Goal: Find specific page/section

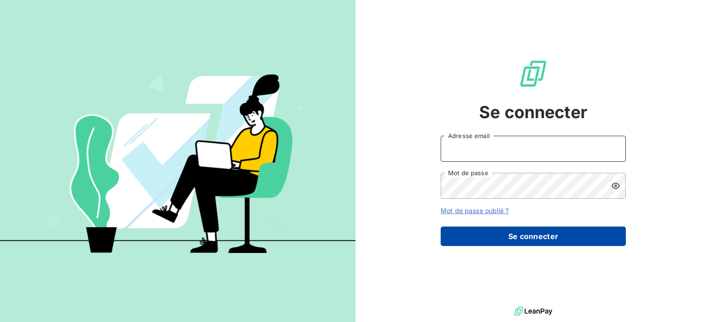
type input "[PERSON_NAME][EMAIL_ADDRESS][DOMAIN_NAME]"
click at [566, 238] on button "Se connecter" at bounding box center [532, 235] width 185 height 19
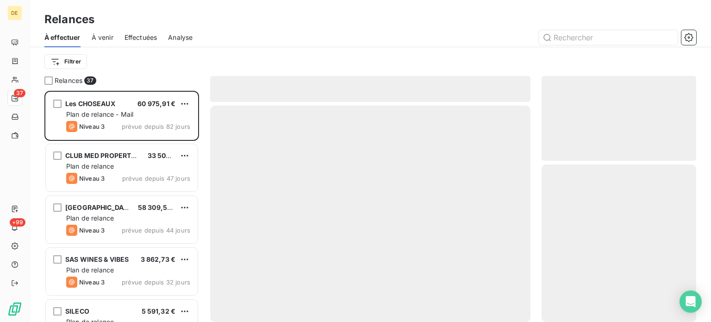
scroll to position [224, 147]
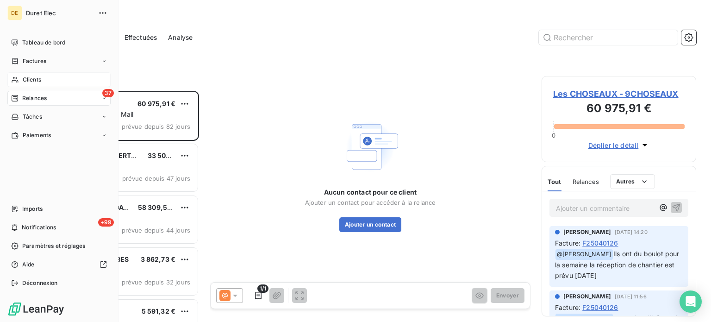
click at [31, 81] on span "Clients" at bounding box center [32, 79] width 19 height 8
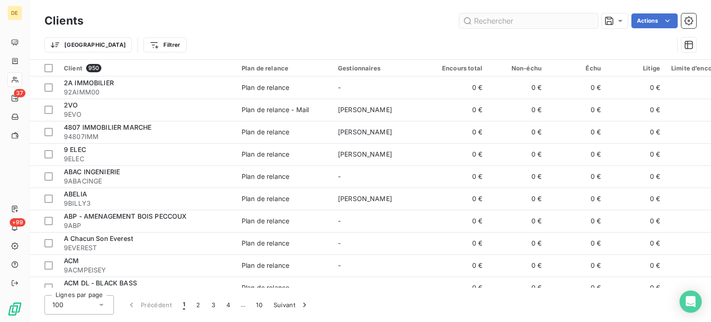
click at [484, 20] on input "text" at bounding box center [528, 20] width 139 height 15
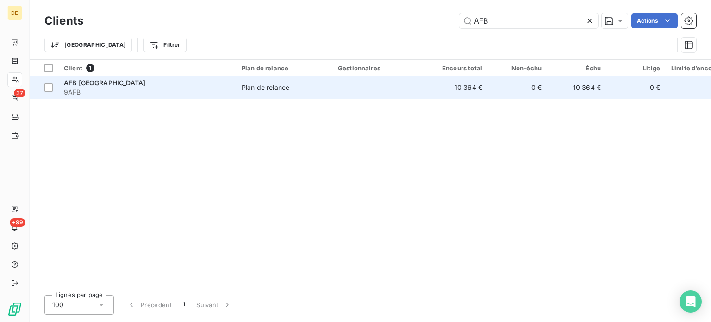
type input "AFB"
click at [204, 87] on div "AFB FRANCE" at bounding box center [147, 82] width 167 height 9
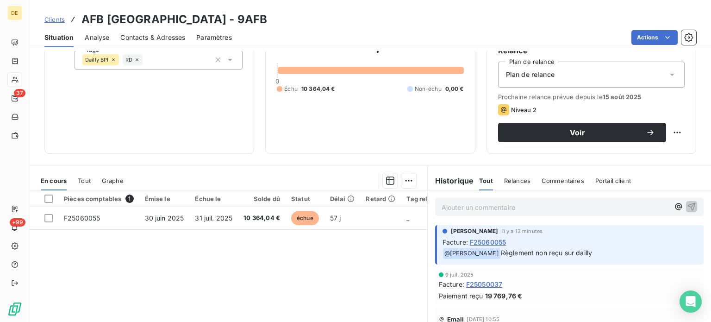
scroll to position [139, 0]
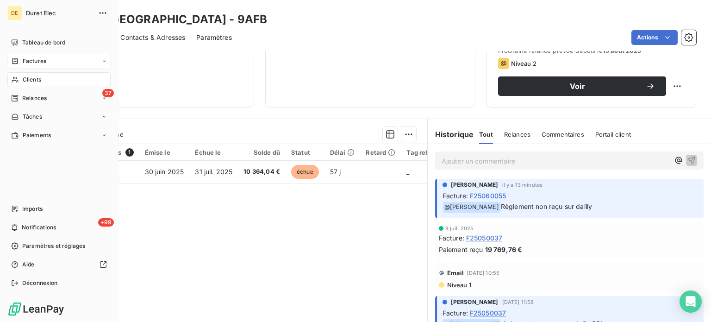
click at [46, 64] on div "Factures" at bounding box center [58, 61] width 103 height 15
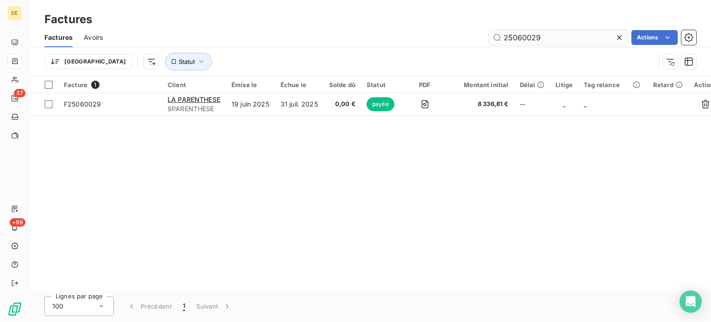
drag, startPoint x: 535, startPoint y: 38, endPoint x: 551, endPoint y: 38, distance: 16.2
click at [551, 38] on input "25060029" at bounding box center [558, 37] width 139 height 15
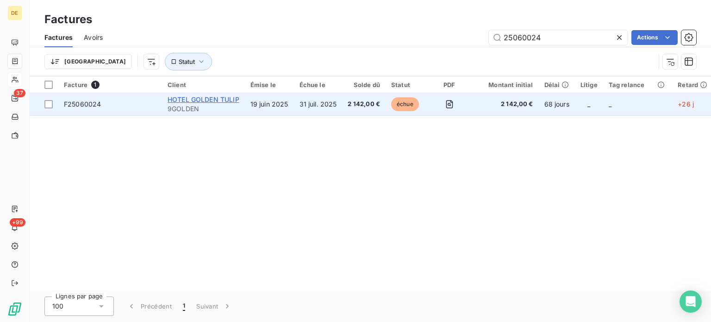
type input "25060024"
click at [220, 101] on span "HOTEL GOLDEN TULIP" at bounding box center [203, 99] width 72 height 8
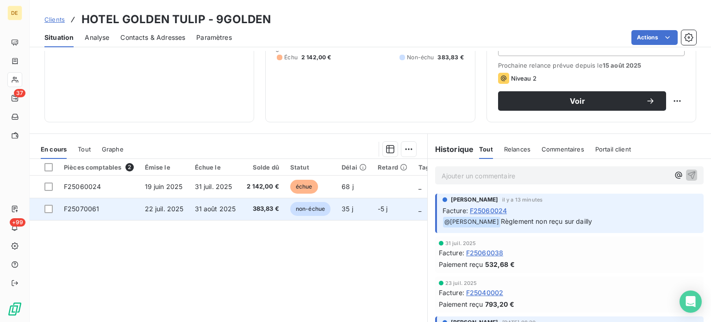
scroll to position [139, 0]
